Goal: Go to known website: Access a specific website the user already knows

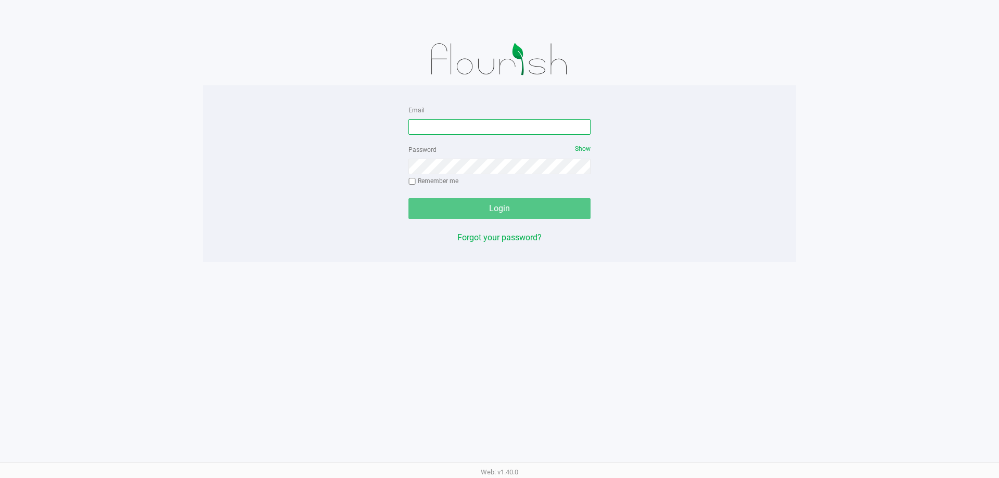
click at [429, 120] on input "Email" at bounding box center [500, 127] width 182 height 16
type input "stwilliams@liveparallel.com"
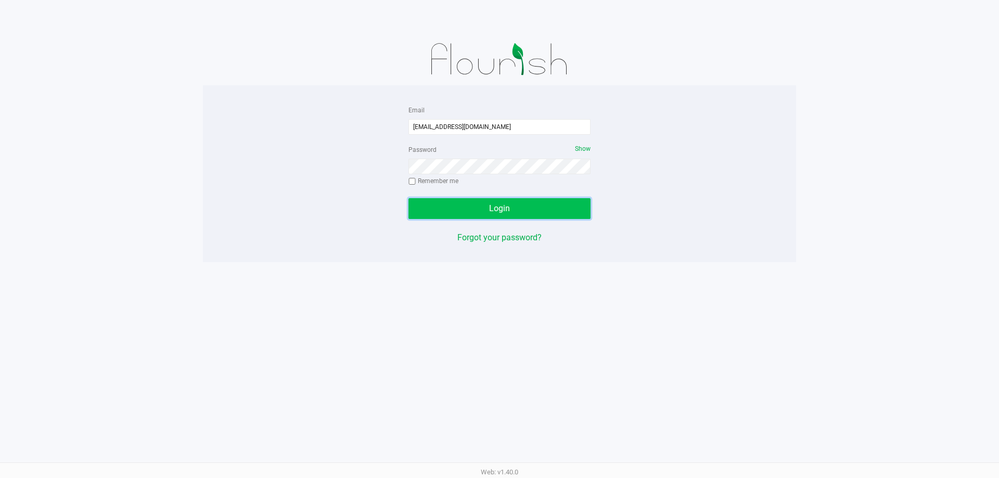
click at [485, 206] on button "Login" at bounding box center [500, 208] width 182 height 21
